Goal: Information Seeking & Learning: Learn about a topic

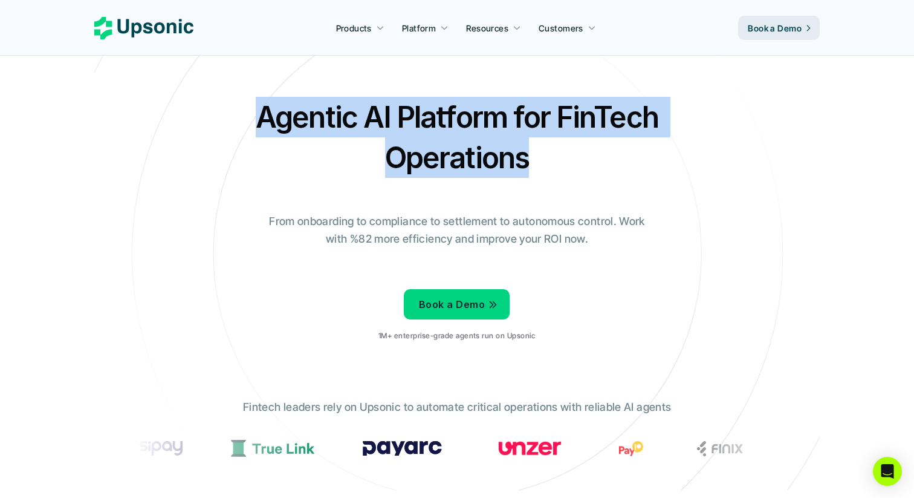
drag, startPoint x: 563, startPoint y: 172, endPoint x: 238, endPoint y: 119, distance: 329.5
click at [238, 119] on div "Agentic AI Platform for FinTech Operations From onboarding to compliance to set…" at bounding box center [456, 224] width 707 height 254
copy h2 "Agentic AI Platform for FinTech Operations"
click at [690, 199] on div "Agentic AI Platform for FinTech Operations From onboarding to compliance to set…" at bounding box center [456, 224] width 707 height 254
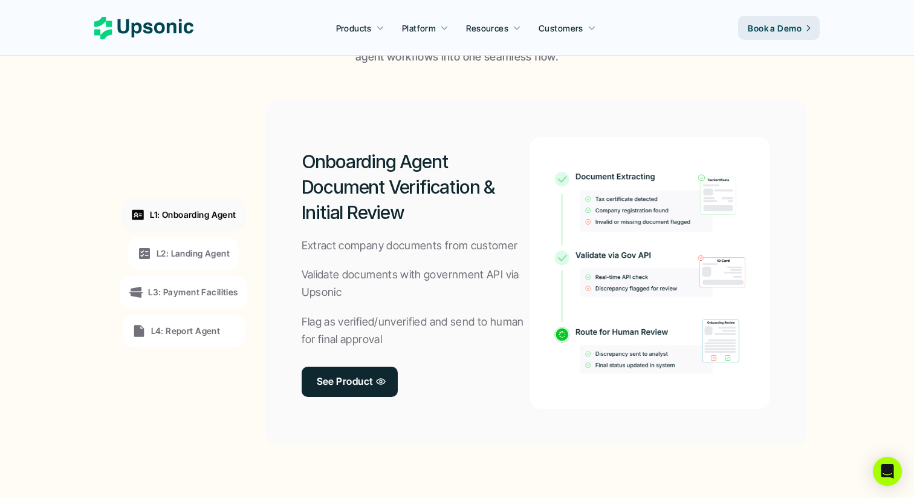
scroll to position [884, 0]
click at [213, 251] on p "L2: Landing Agent" at bounding box center [193, 251] width 73 height 13
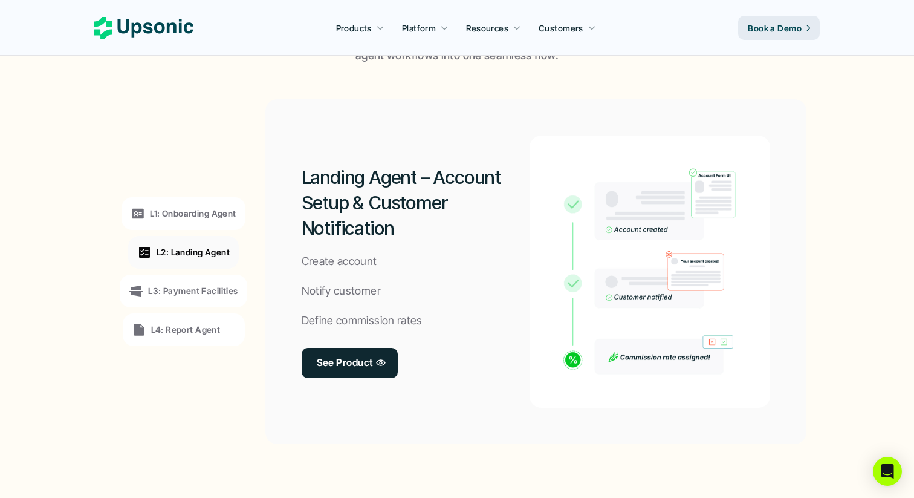
click at [209, 299] on div "L3: Payment Facilities" at bounding box center [183, 290] width 127 height 33
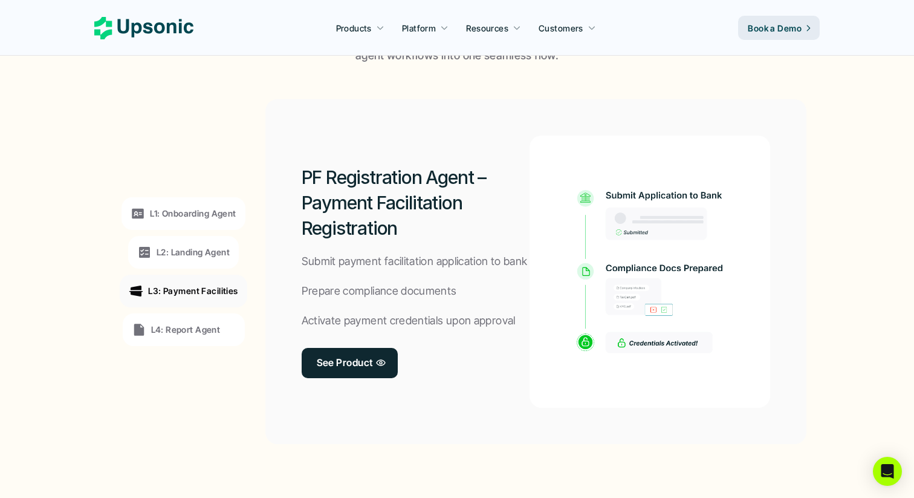
click at [199, 329] on p "L4: Report Agent" at bounding box center [186, 329] width 70 height 13
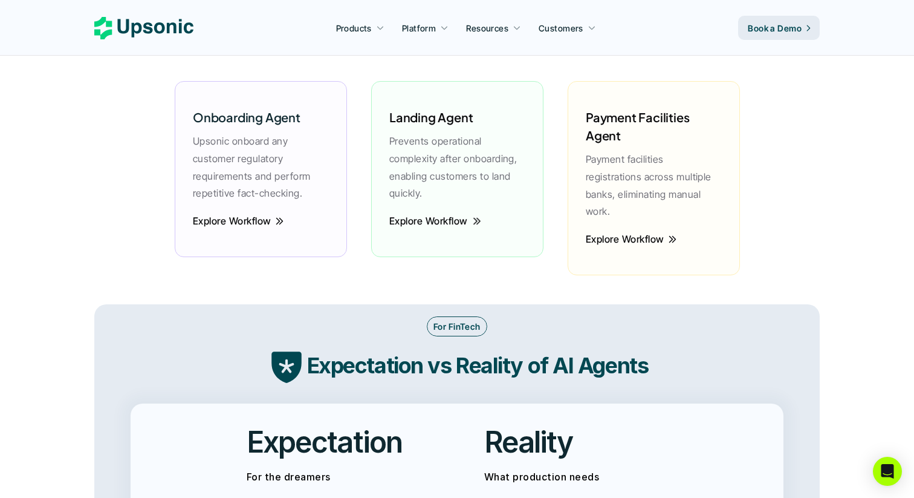
scroll to position [1738, 0]
click at [464, 228] on p "Explore Workflow" at bounding box center [428, 222] width 79 height 18
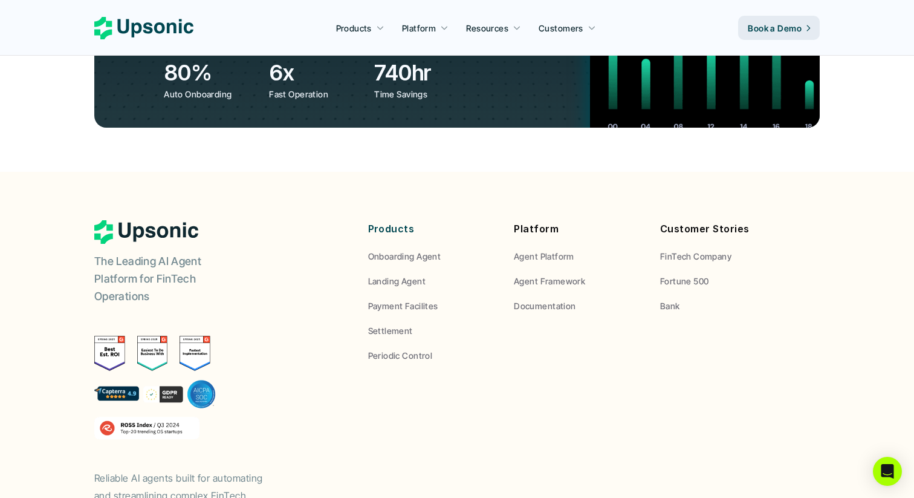
scroll to position [4508, 0]
